Goal: Task Accomplishment & Management: Use online tool/utility

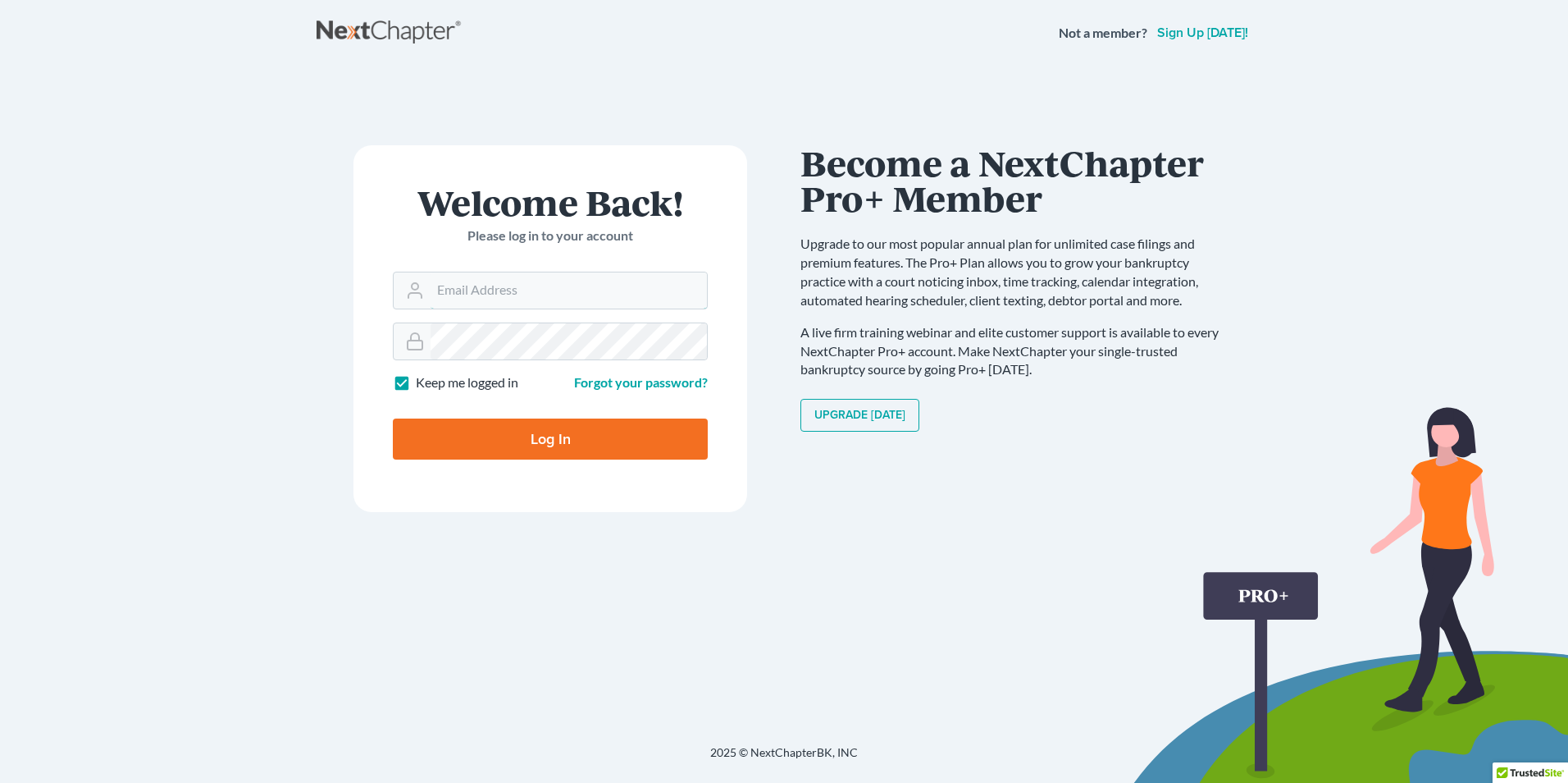
type input "[PERSON_NAME][EMAIL_ADDRESS][PERSON_NAME][DOMAIN_NAME]"
drag, startPoint x: 504, startPoint y: 440, endPoint x: 359, endPoint y: 458, distance: 146.1
click at [504, 440] on input "Log In" at bounding box center [550, 438] width 315 height 41
type input "Thinking..."
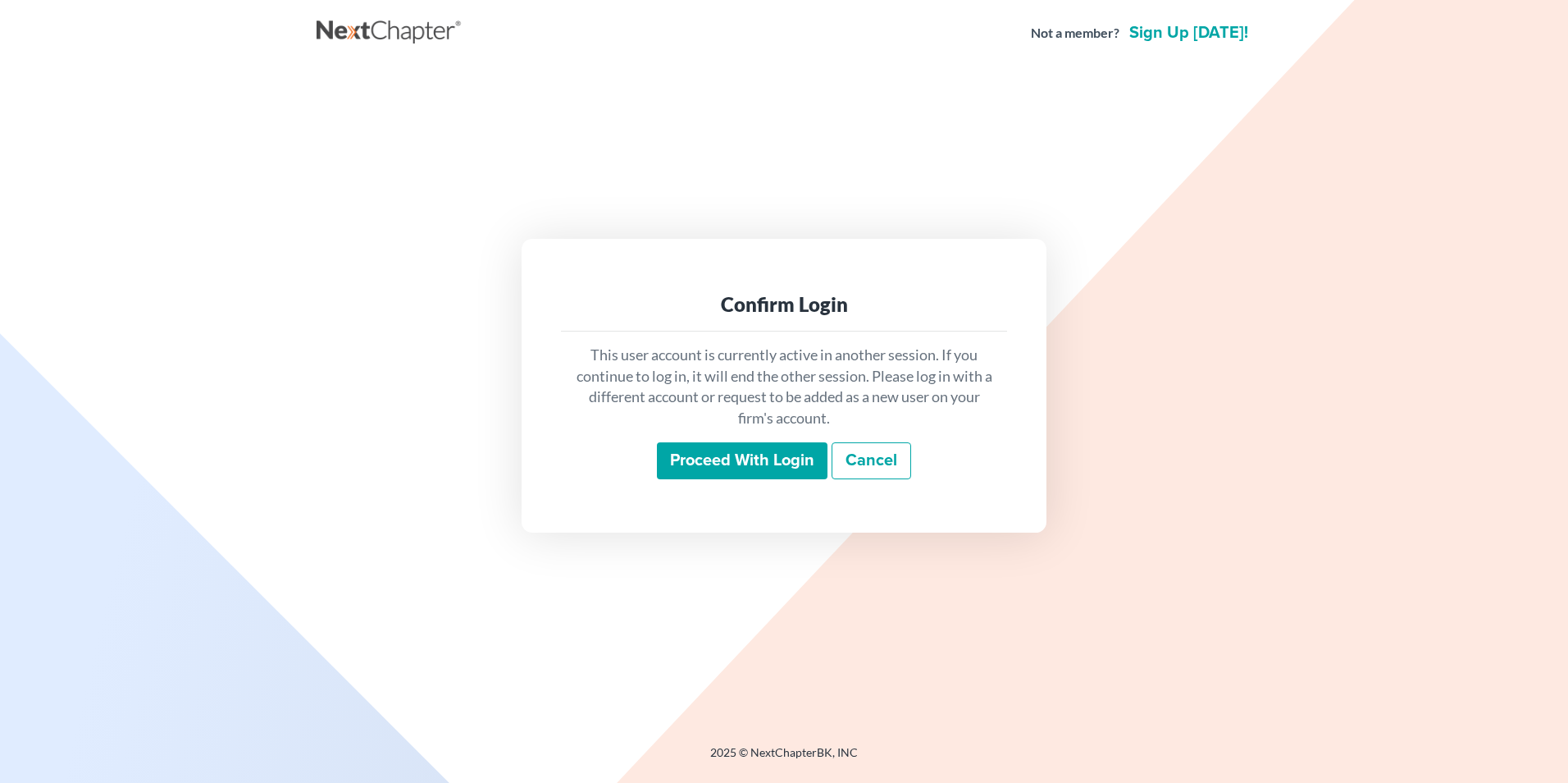
click at [715, 460] on input "Proceed with login" at bounding box center [742, 460] width 170 height 37
